Goal: Information Seeking & Learning: Learn about a topic

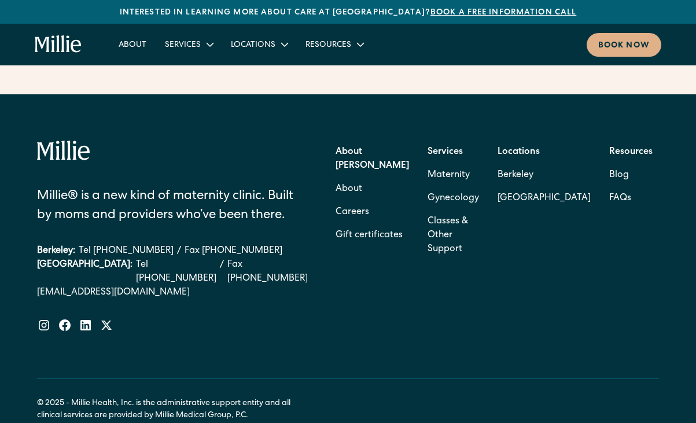
scroll to position [4707, 0]
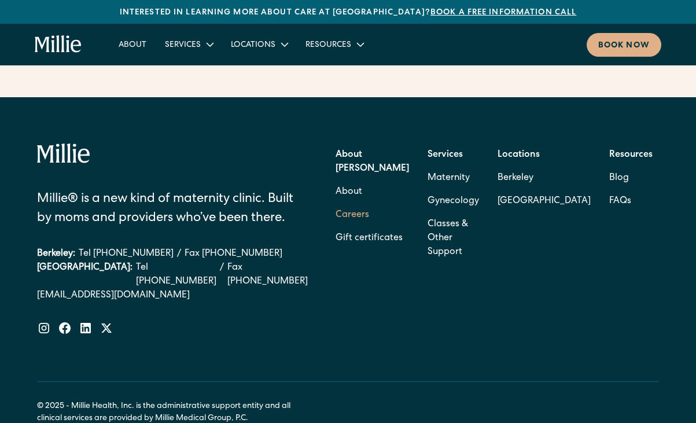
click at [369, 204] on link "Careers" at bounding box center [352, 215] width 34 height 23
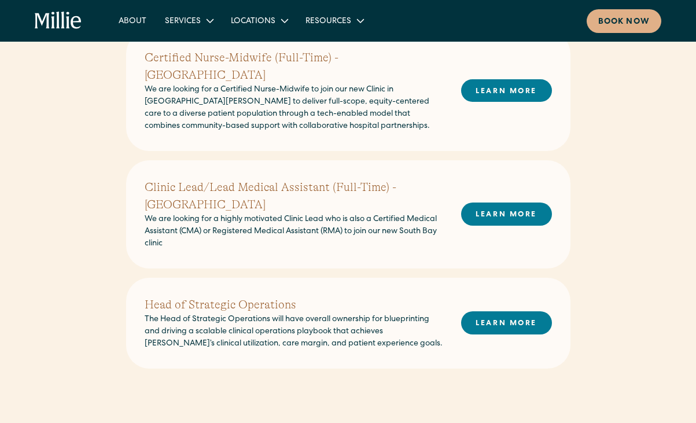
scroll to position [666, 0]
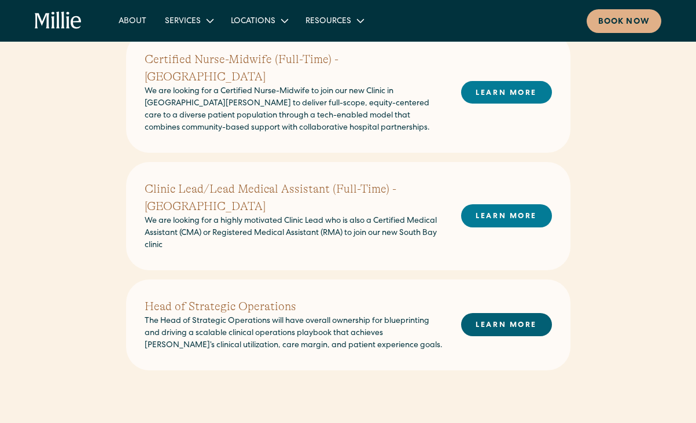
click at [484, 313] on link "LEARN MORE" at bounding box center [506, 324] width 91 height 23
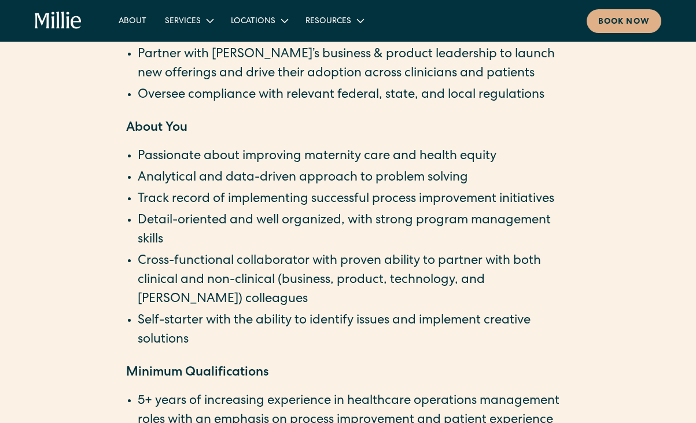
scroll to position [1572, 0]
